Goal: Task Accomplishment & Management: Manage account settings

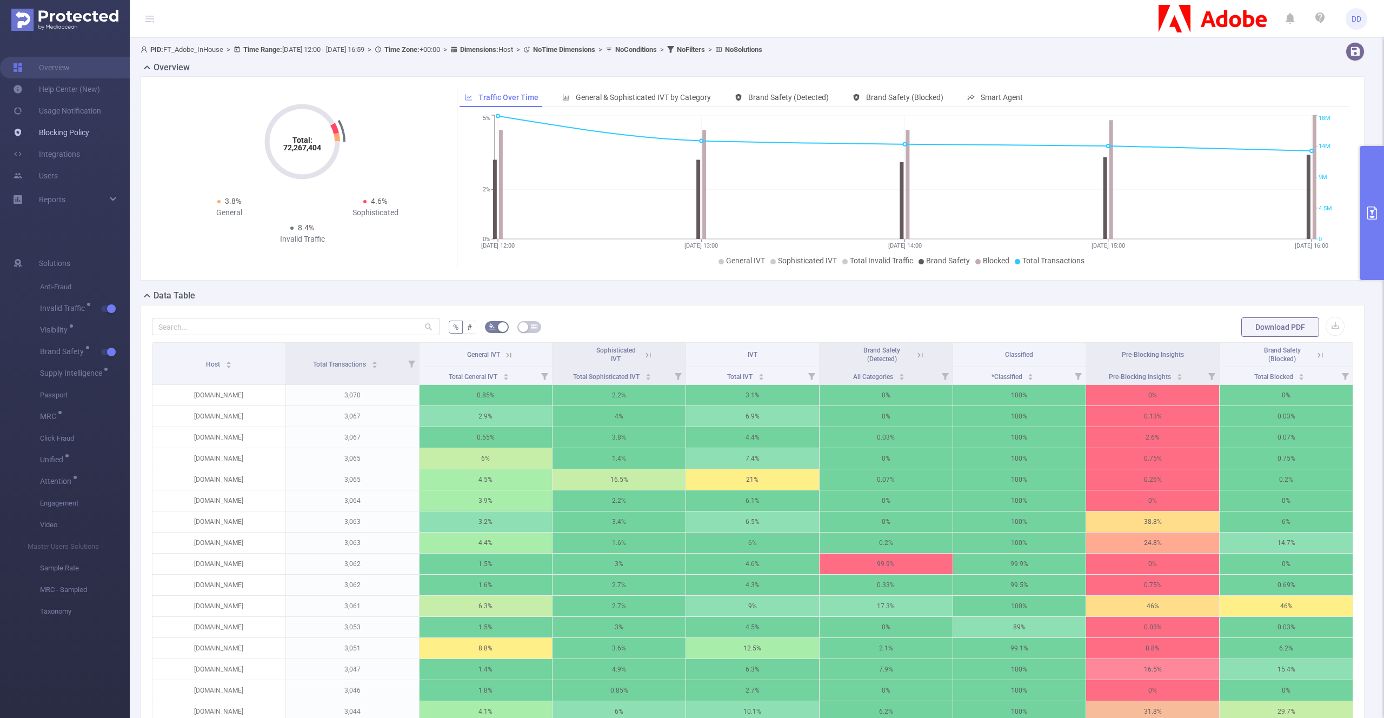
click at [81, 126] on link "Blocking Policy" at bounding box center [51, 133] width 76 height 22
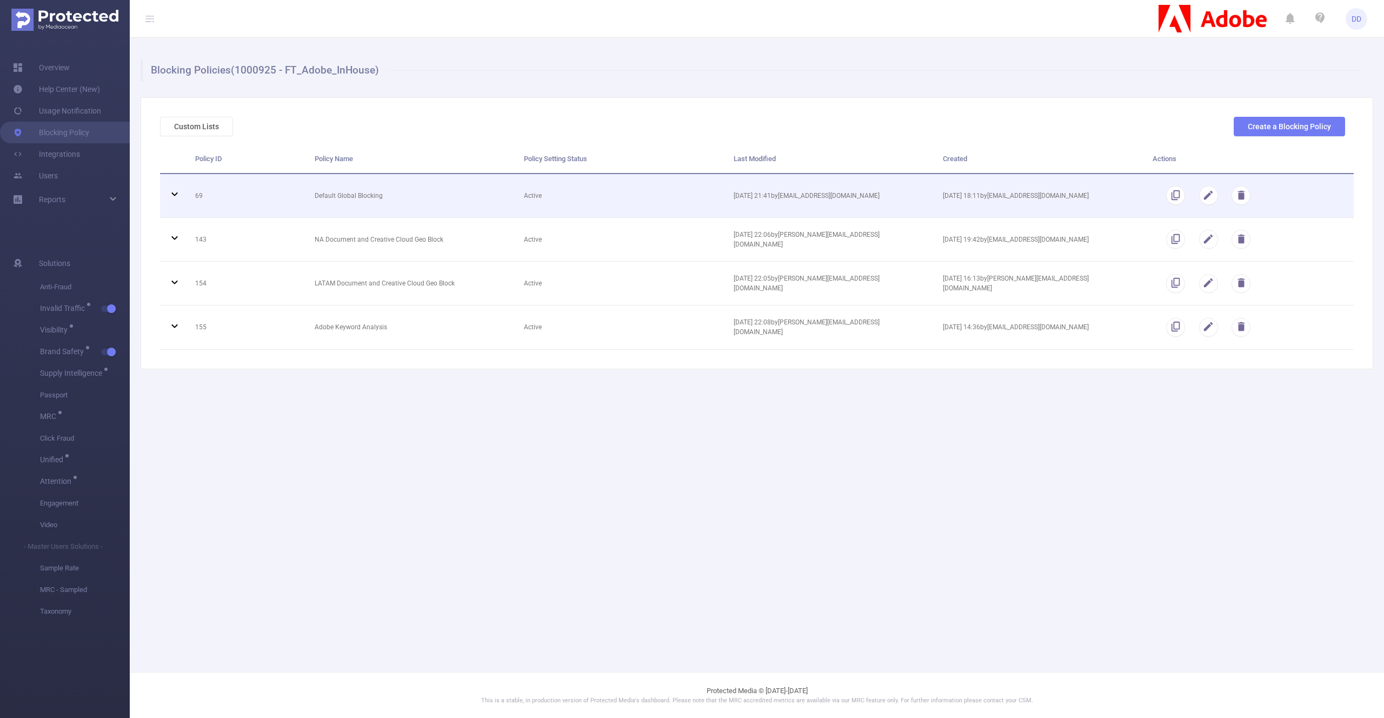
click at [316, 179] on td "Default Global Blocking" at bounding box center [410, 196] width 209 height 44
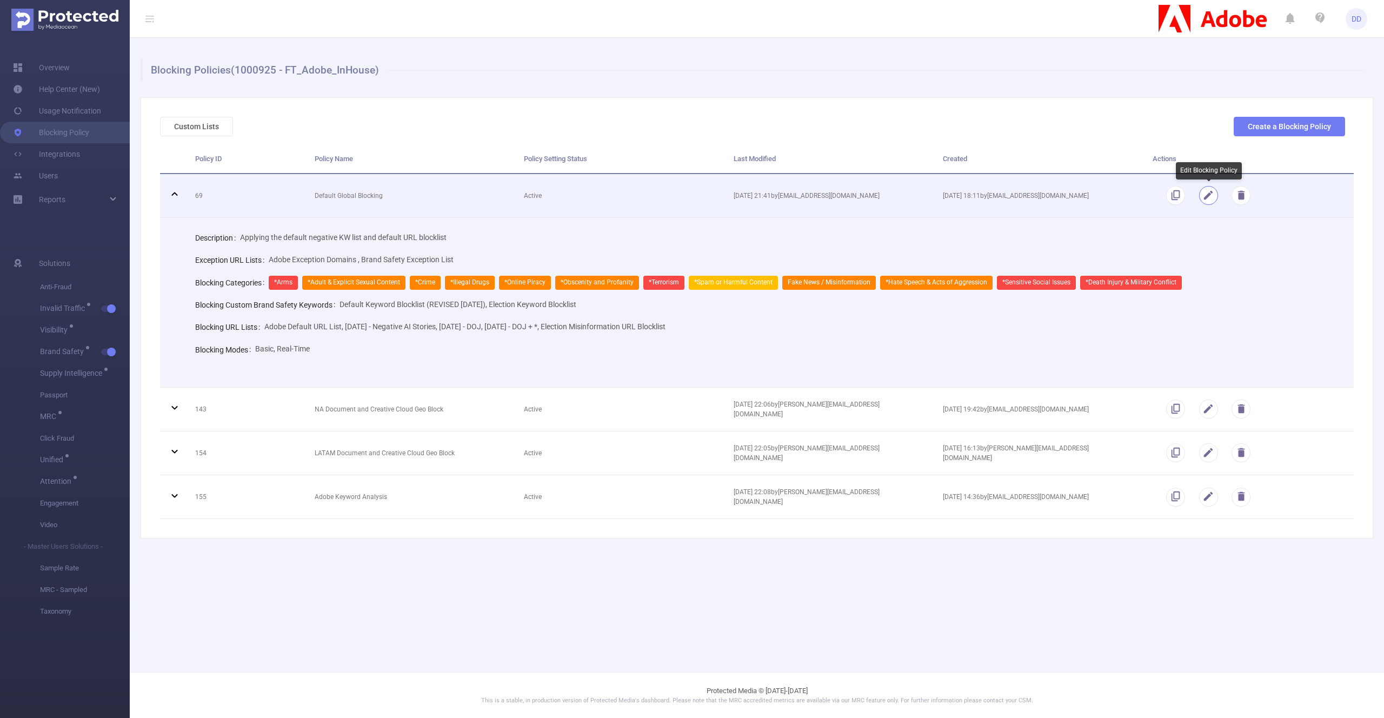
click at [1209, 198] on button "button" at bounding box center [1208, 195] width 19 height 19
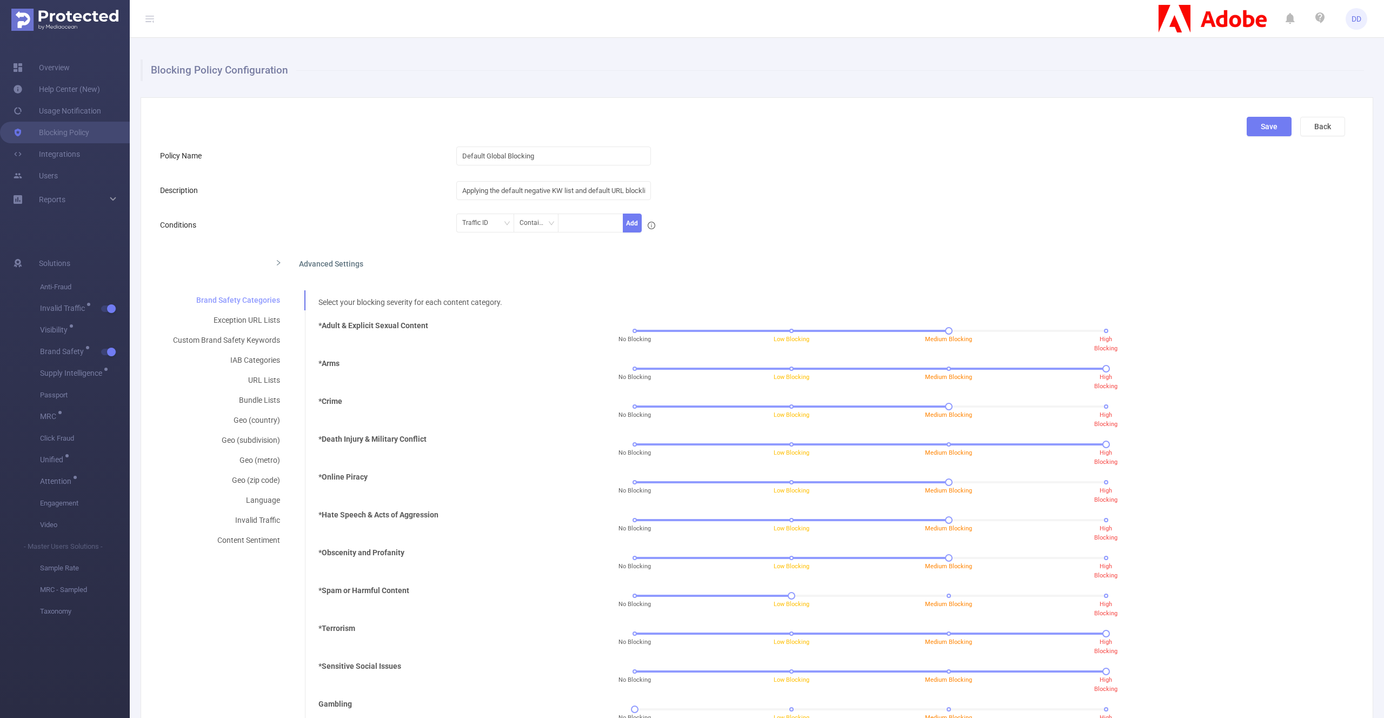
click at [218, 298] on div "Brand Safety Categories" at bounding box center [226, 300] width 133 height 20
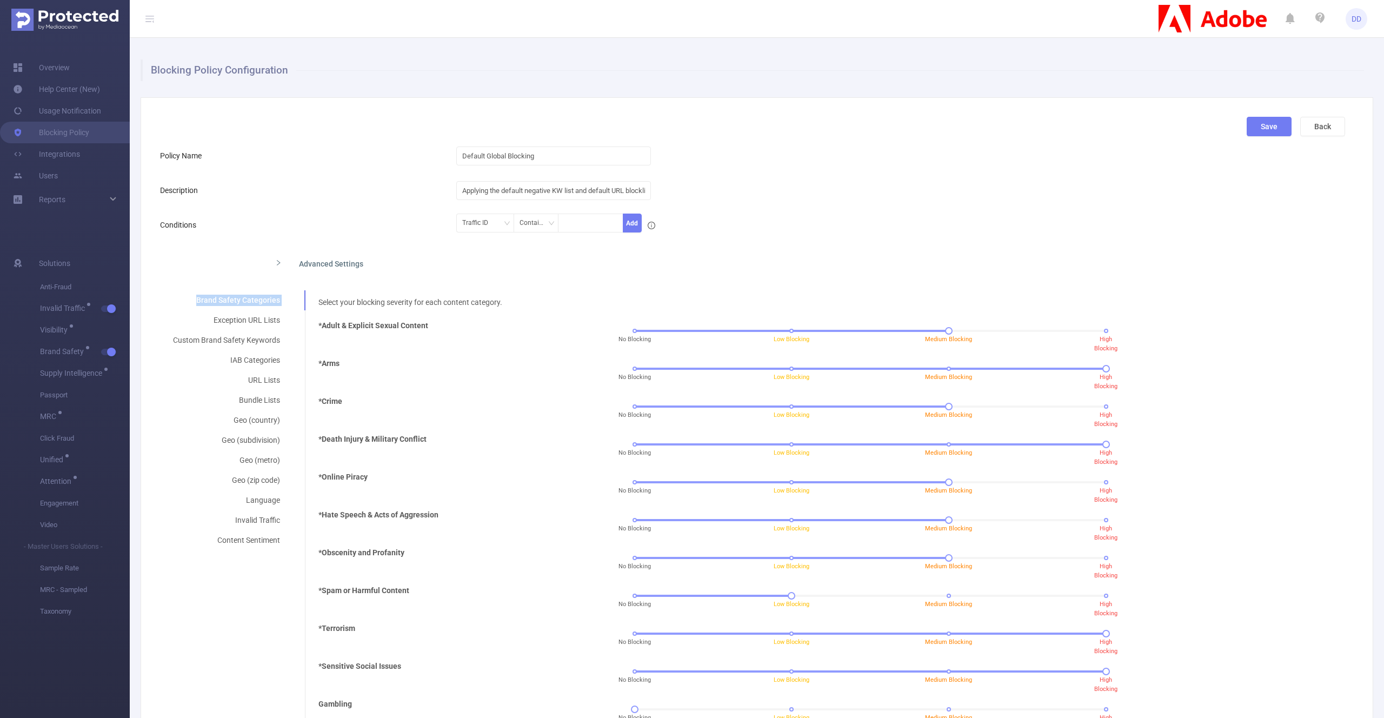
copy div "Brand Safety Categories"
